Goal: Book appointment/travel/reservation

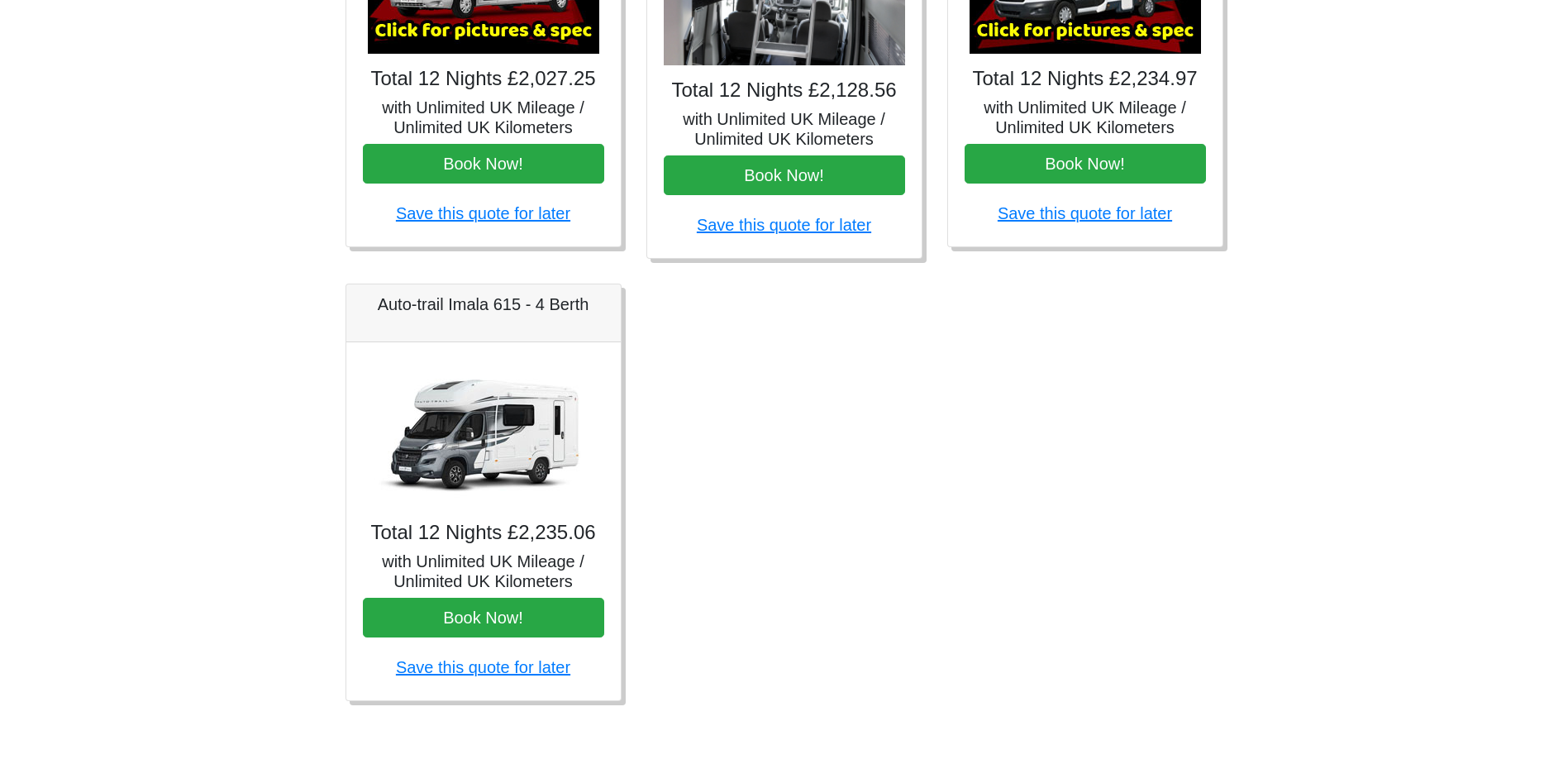
scroll to position [886, 0]
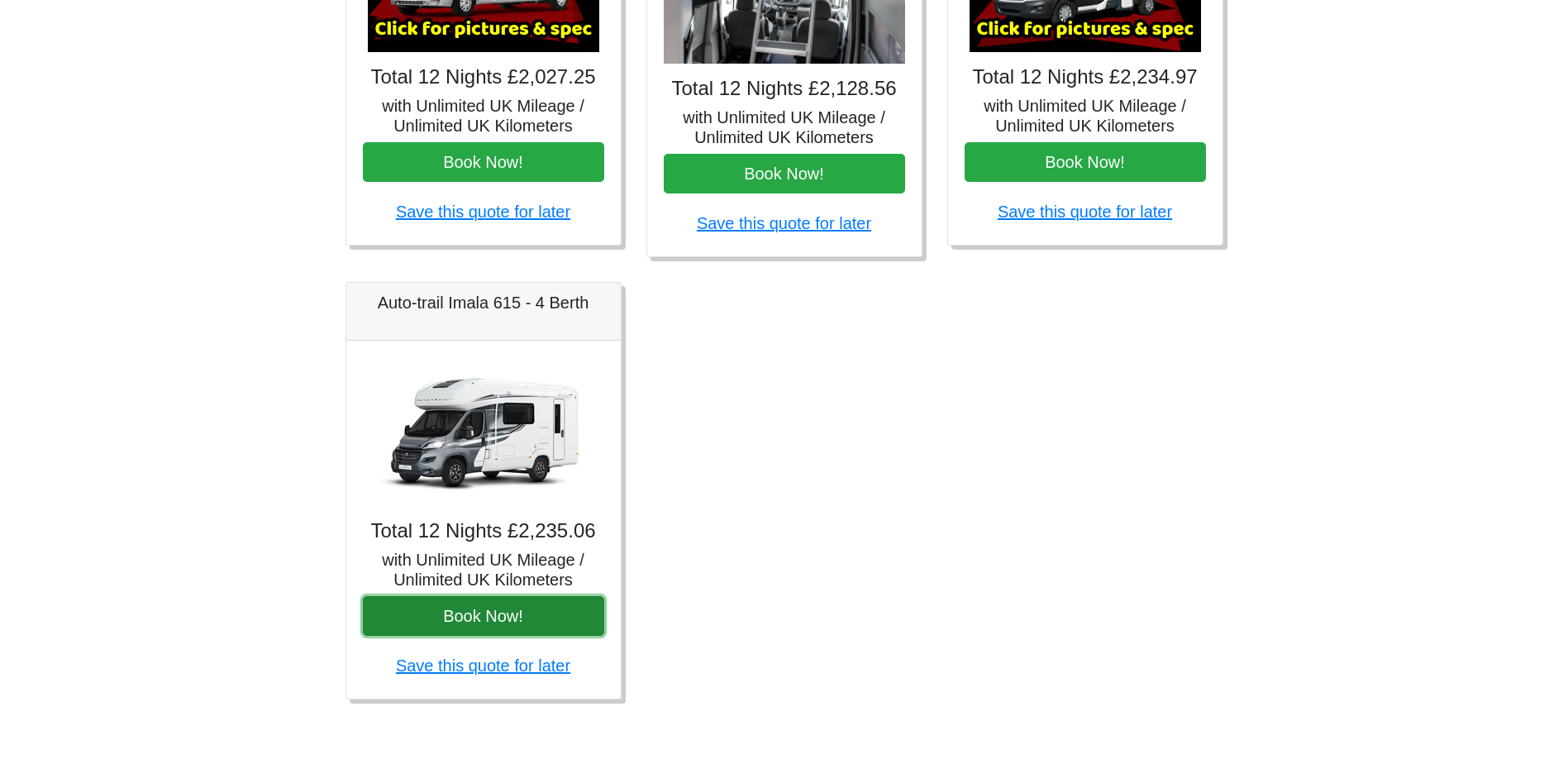
click at [445, 616] on button "Book Now!" at bounding box center [483, 616] width 242 height 40
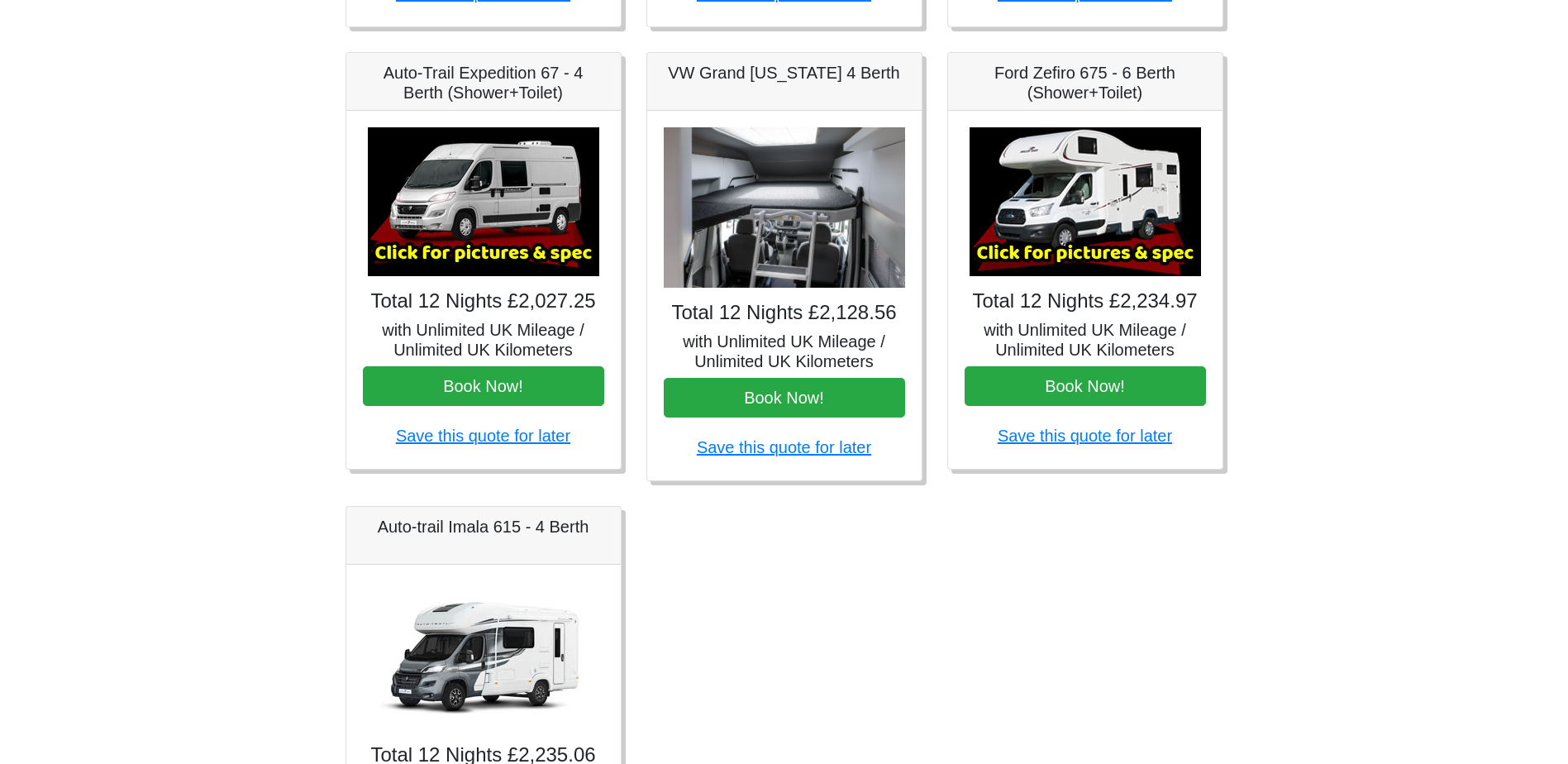
scroll to position [638, 0]
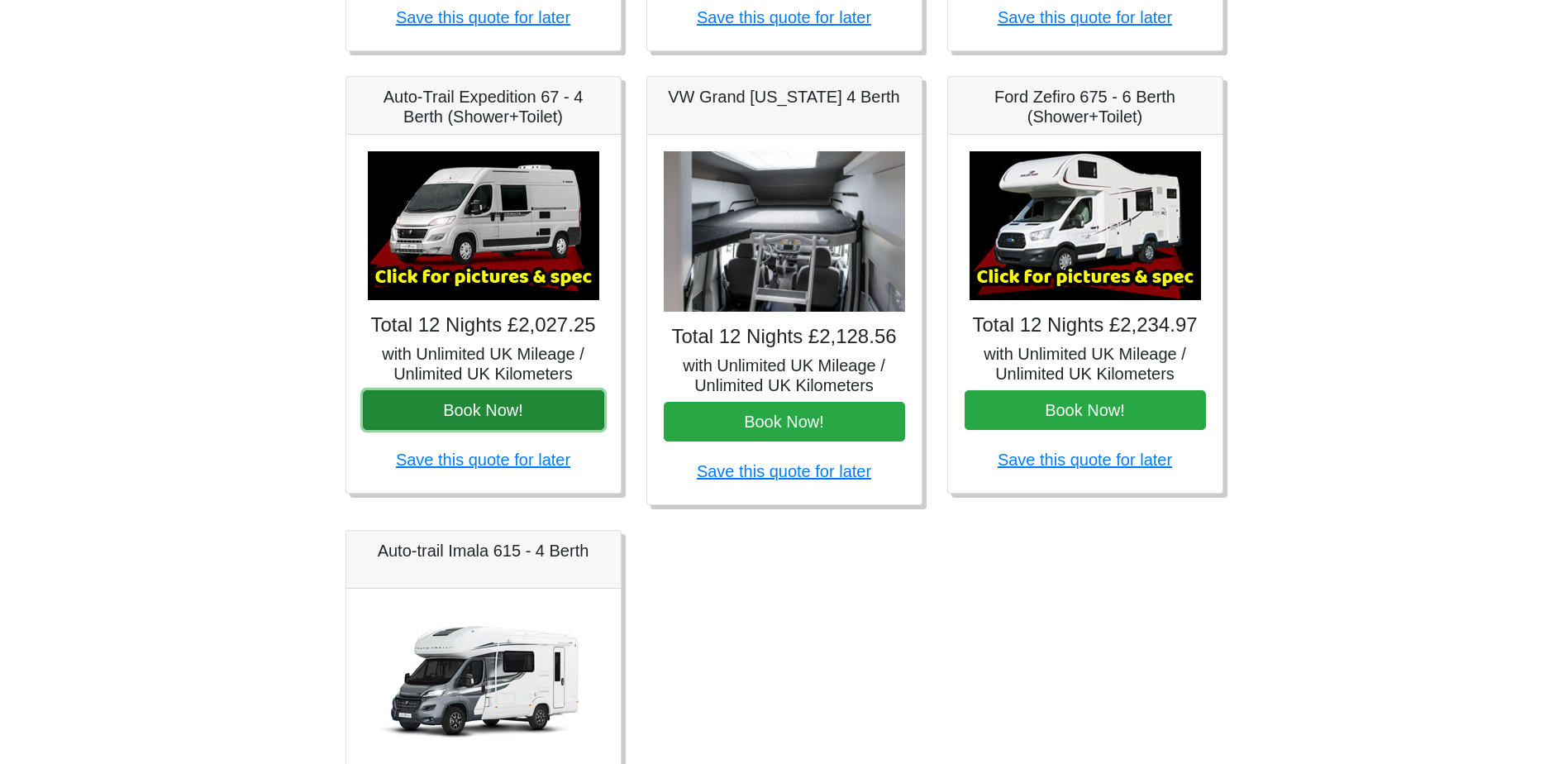
click at [486, 416] on button "Book Now!" at bounding box center [483, 410] width 242 height 40
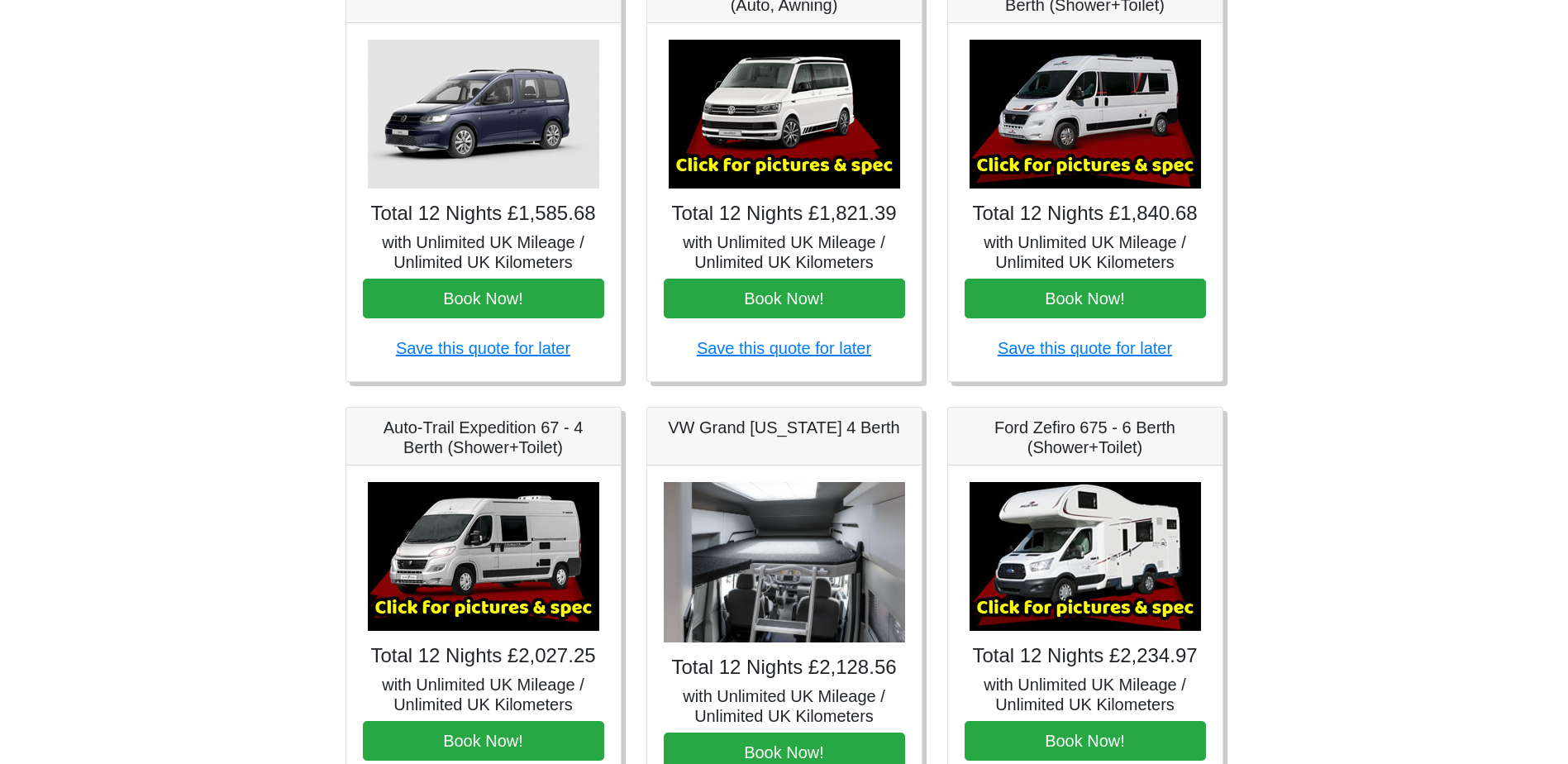
scroll to position [0, 0]
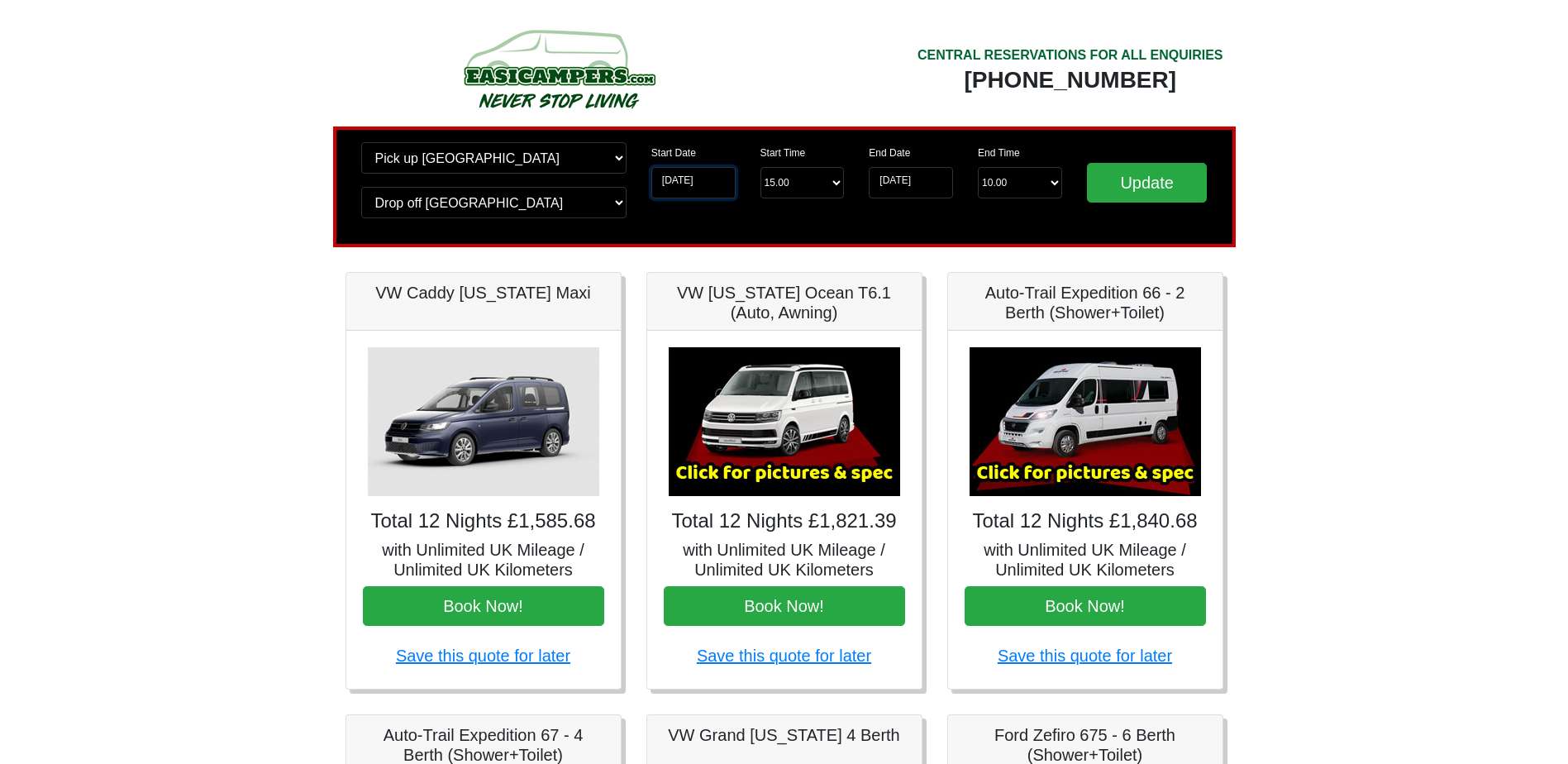
click at [698, 182] on input "[DATE]" at bounding box center [693, 182] width 84 height 32
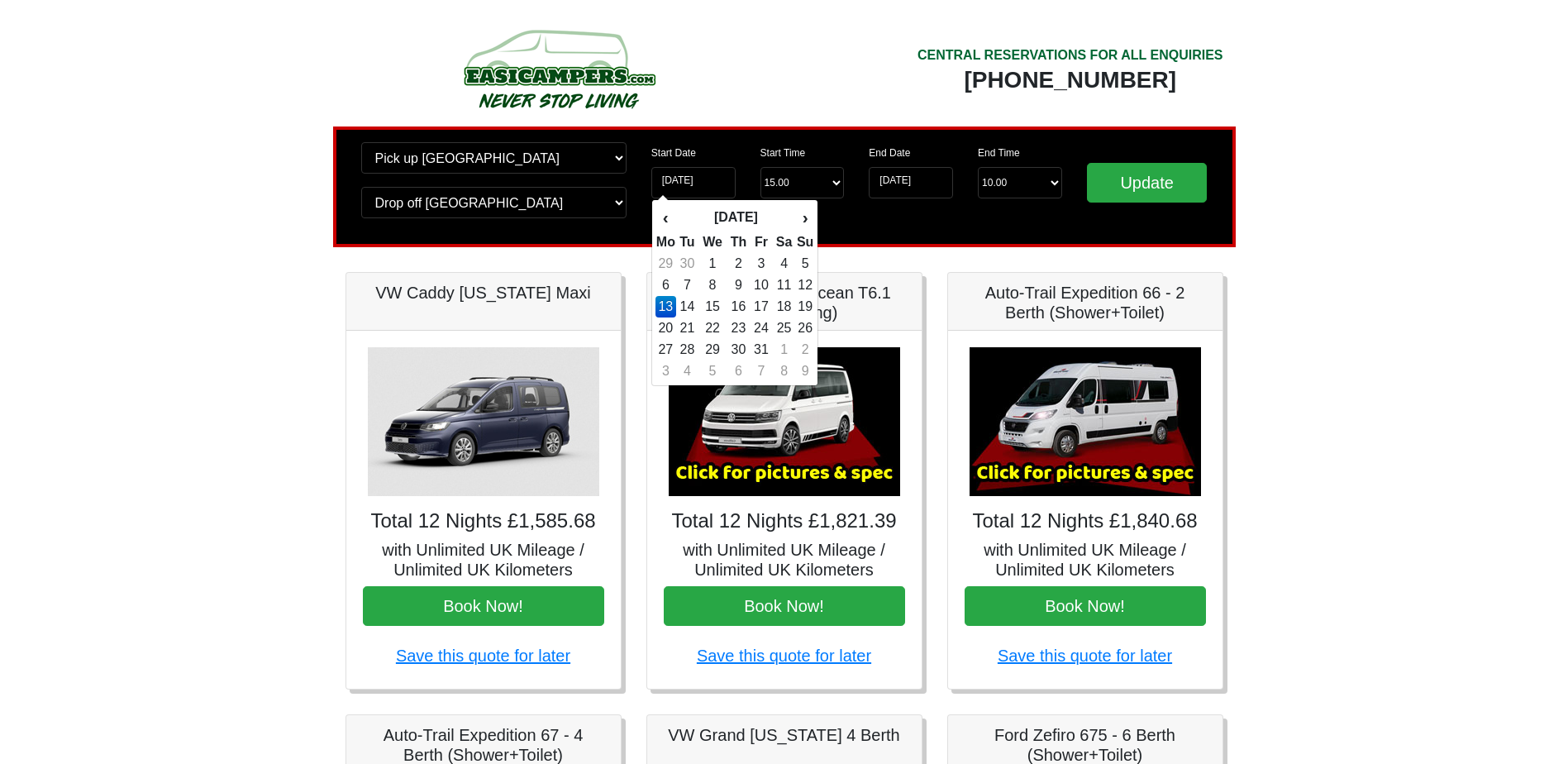
click at [668, 351] on td "27" at bounding box center [665, 349] width 21 height 22
type input "27-07-2026"
type input "[DATE]"
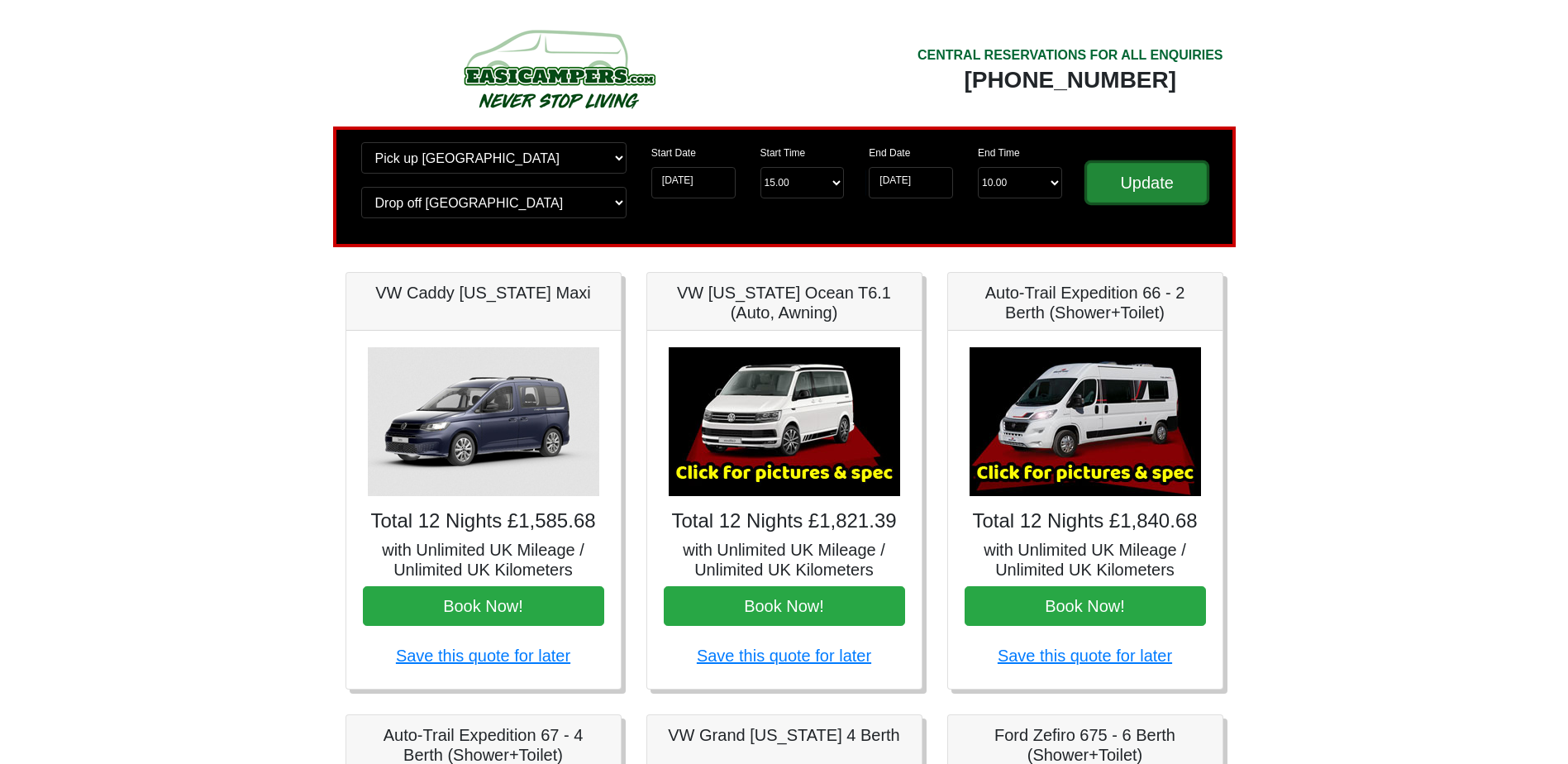
click at [1112, 192] on input "Update" at bounding box center [1146, 183] width 120 height 40
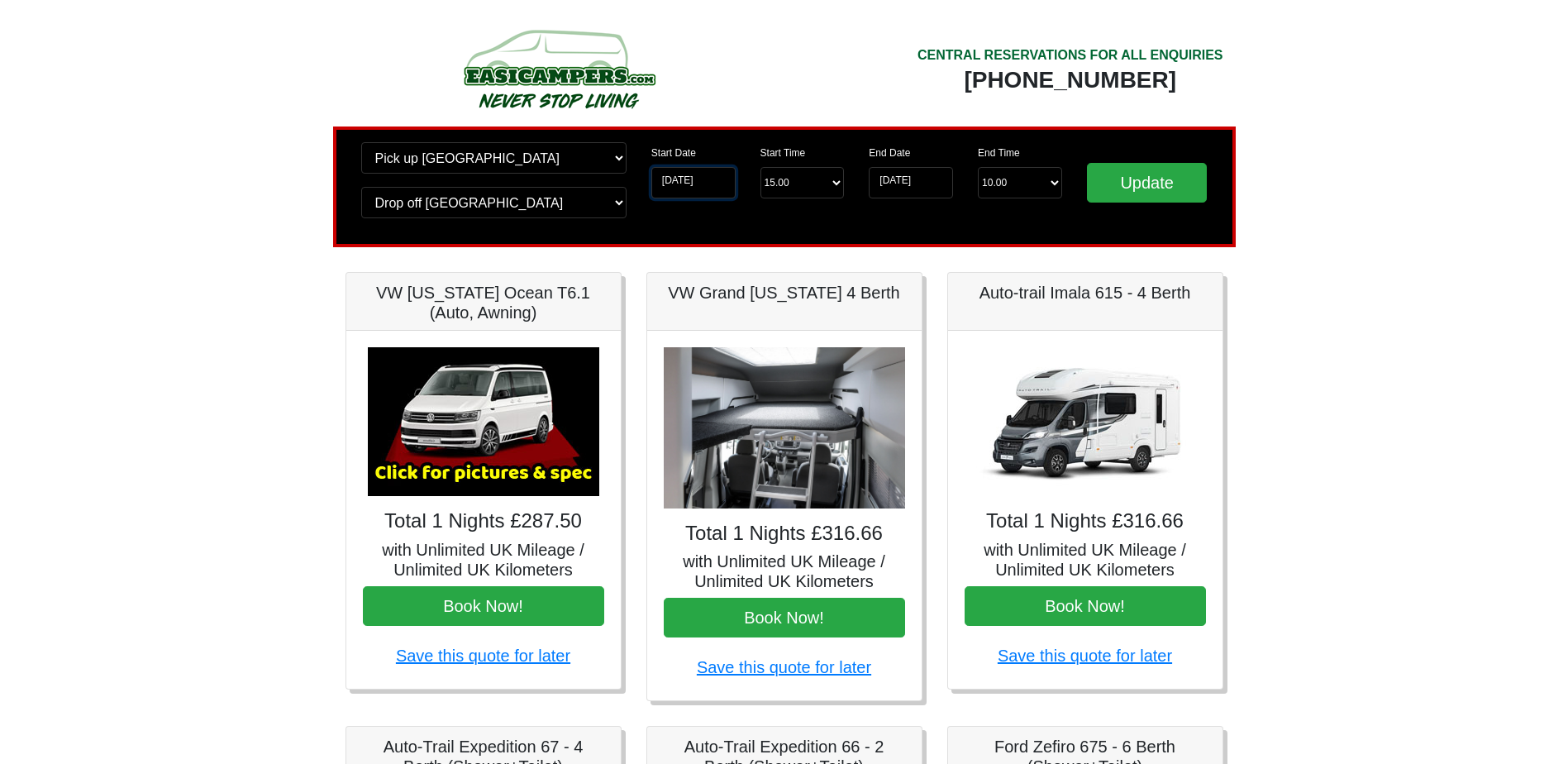
click at [714, 185] on input "27-07-2026" at bounding box center [693, 182] width 84 height 32
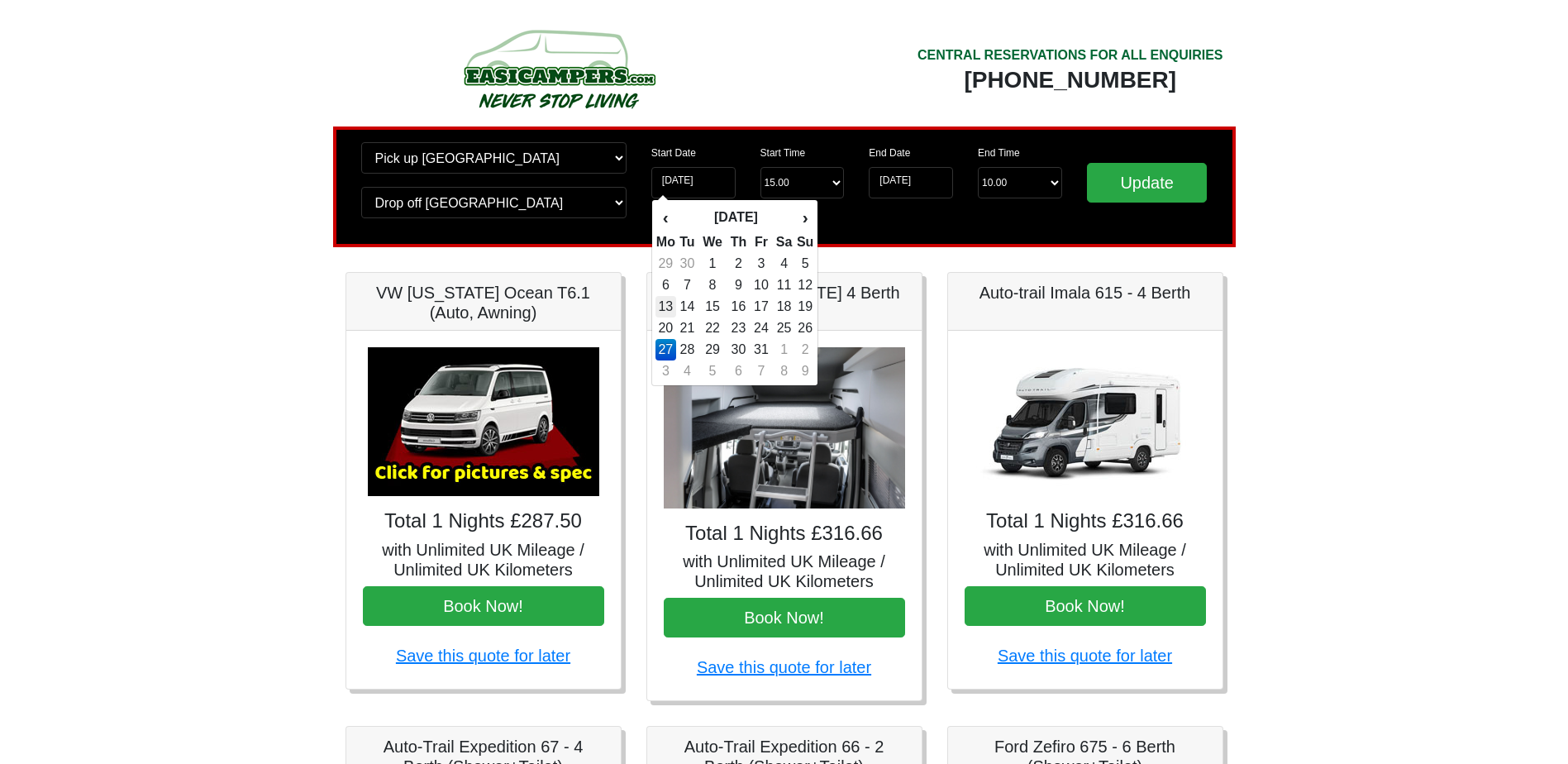
click at [670, 307] on td "13" at bounding box center [665, 307] width 21 height 22
type input "[DATE]"
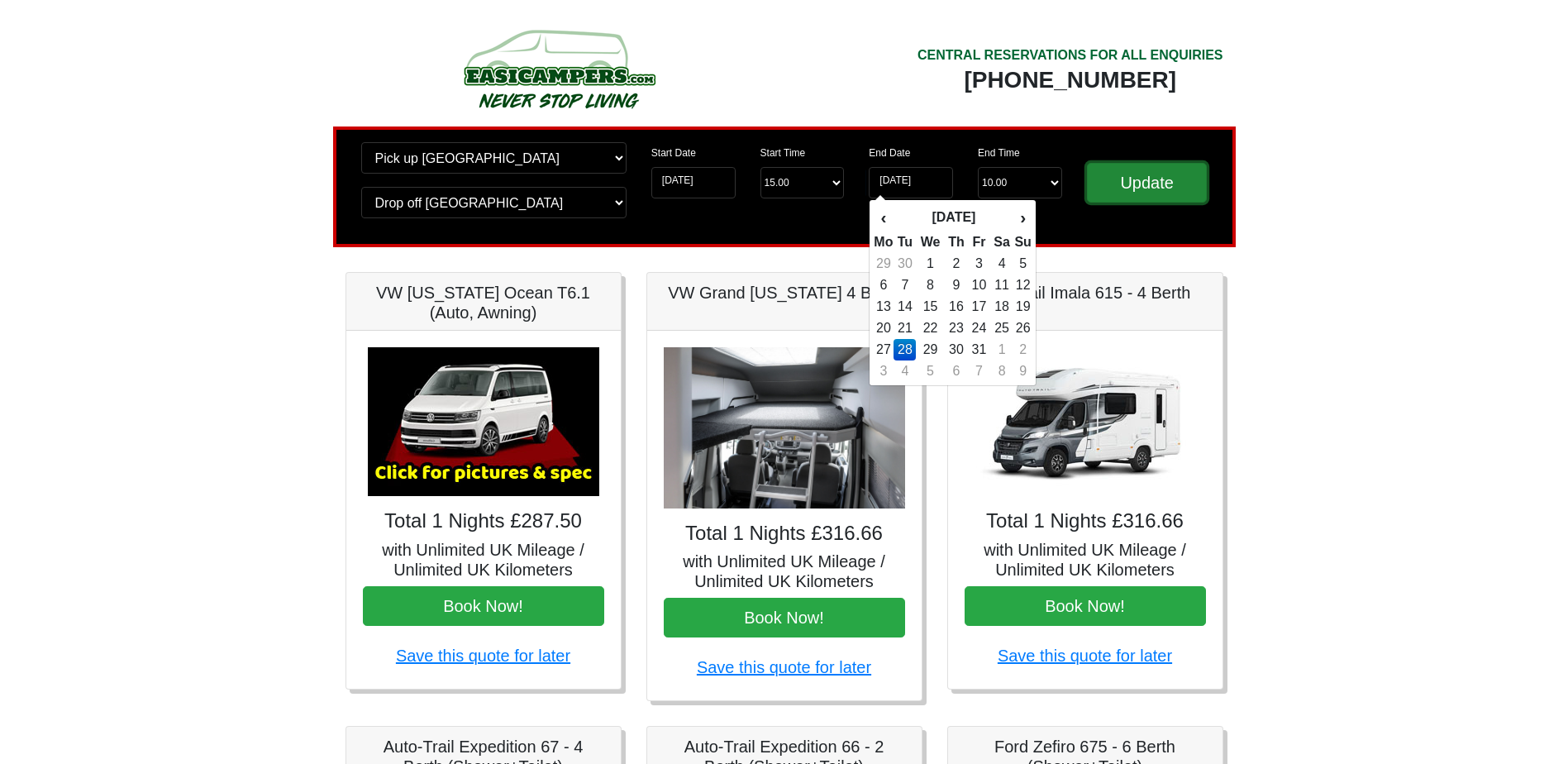
click at [1173, 186] on input "Update" at bounding box center [1146, 183] width 120 height 40
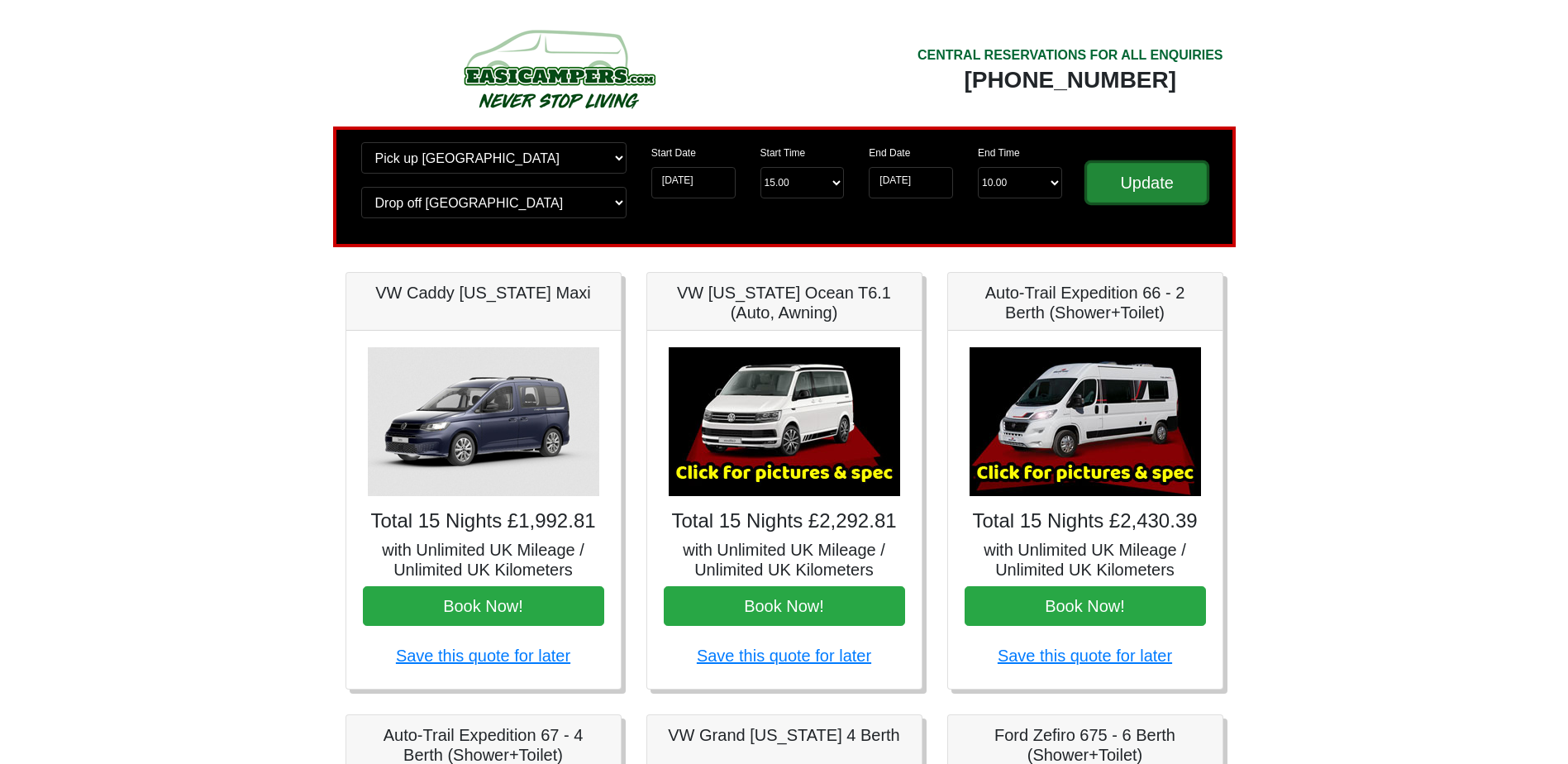
click at [1149, 185] on input "Update" at bounding box center [1146, 183] width 120 height 40
